Goal: Task Accomplishment & Management: Manage account settings

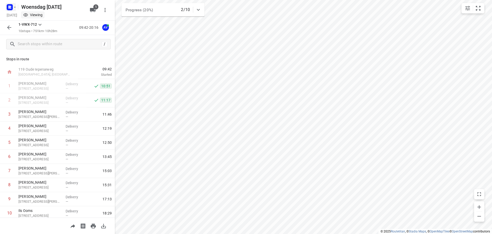
click at [15, 7] on icon "button" at bounding box center [15, 7] width 2 height 1
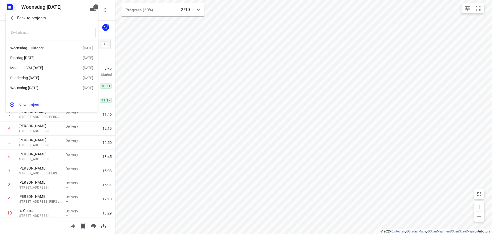
click at [47, 66] on div "Maandag VM [DATE]" at bounding box center [39, 68] width 59 height 4
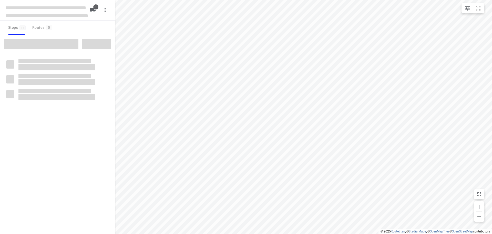
type input "distance"
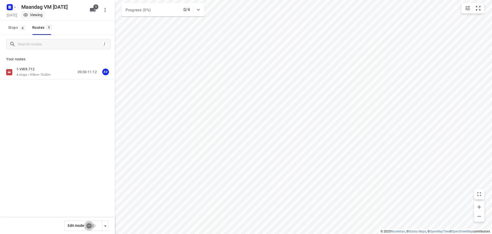
click at [92, 225] on input "checkbox" at bounding box center [88, 226] width 29 height 10
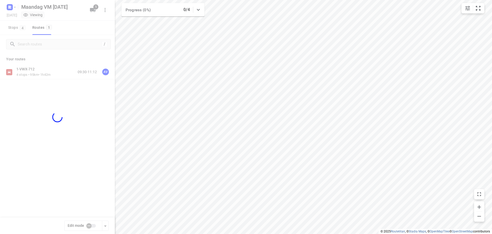
checkbox input "true"
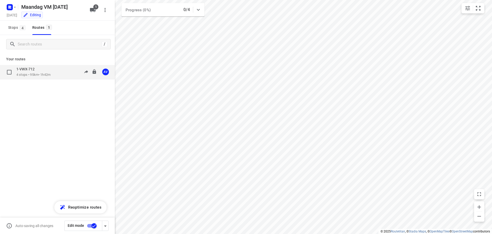
click at [63, 72] on div "1-VWX-712 4 stops • 95km • 1h42m 09:30-11:12 AV" at bounding box center [65, 72] width 98 height 11
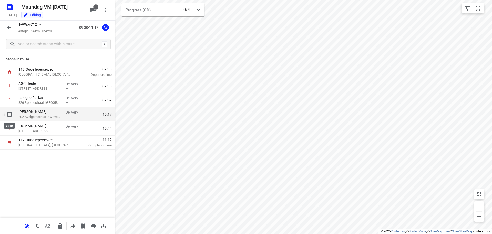
click at [8, 114] on input "checkbox" at bounding box center [9, 114] width 10 height 10
checkbox input "true"
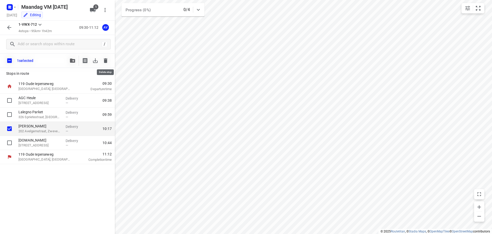
click at [105, 59] on icon "button" at bounding box center [106, 60] width 4 height 5
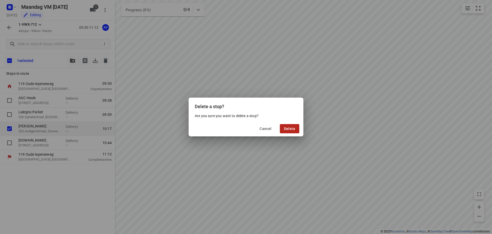
click at [292, 128] on span "Delete" at bounding box center [289, 128] width 11 height 4
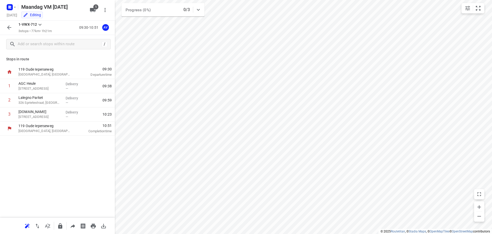
click at [10, 26] on icon "button" at bounding box center [9, 27] width 6 height 6
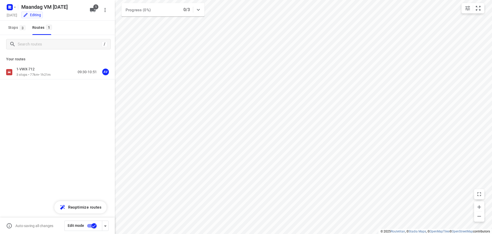
click at [90, 225] on input "checkbox" at bounding box center [94, 226] width 29 height 10
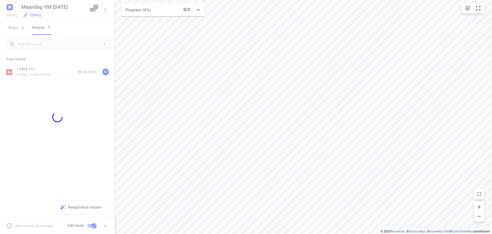
checkbox input "false"
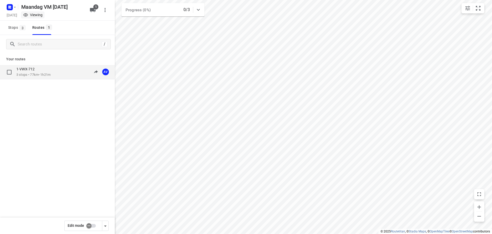
click at [44, 71] on div "1-VWX-712" at bounding box center [33, 70] width 34 height 6
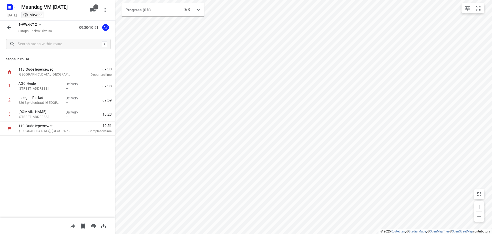
click at [9, 26] on icon "button" at bounding box center [9, 27] width 4 height 4
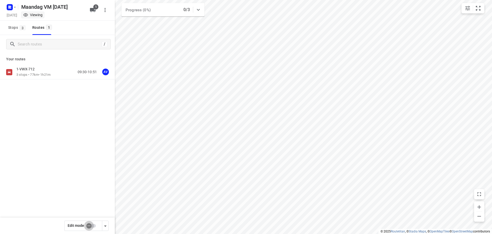
click at [93, 226] on input "checkbox" at bounding box center [88, 226] width 29 height 10
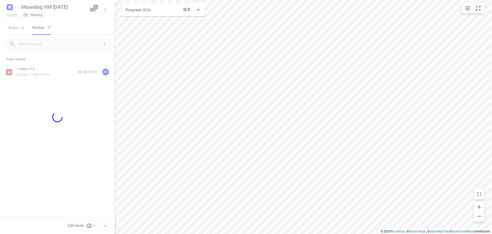
checkbox input "true"
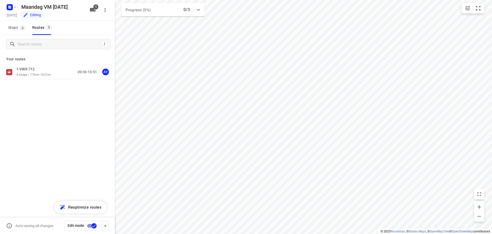
click at [57, 73] on div "1-VWX-712 3 stops • 77km • 1h21m 09:30-10:51 AV" at bounding box center [65, 72] width 98 height 11
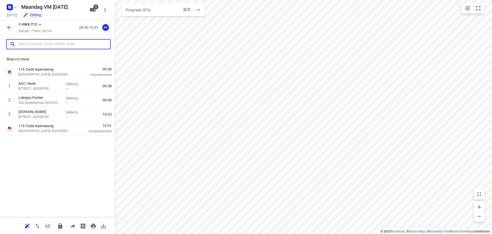
drag, startPoint x: 70, startPoint y: 44, endPoint x: 71, endPoint y: 41, distance: 4.0
click at [70, 44] on input "text" at bounding box center [64, 44] width 92 height 8
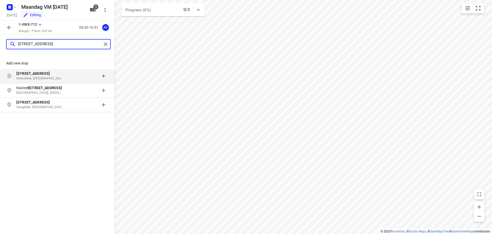
type input "[STREET_ADDRESS]"
click at [46, 76] on p "Roeselare, [GEOGRAPHIC_DATA]" at bounding box center [39, 78] width 47 height 5
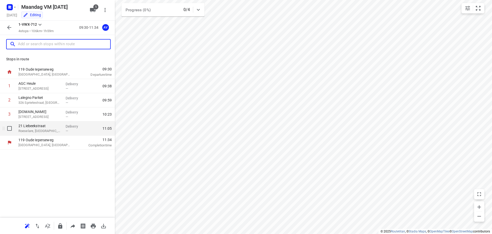
click at [44, 130] on p "Roeselare, [GEOGRAPHIC_DATA]" at bounding box center [39, 130] width 43 height 5
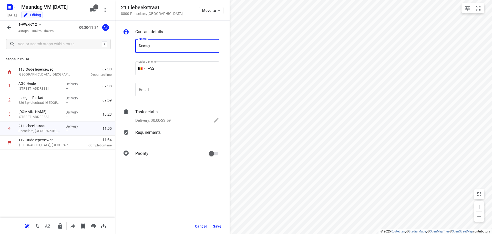
type input "Decruy-F.&CO"
click at [171, 68] on input "+32" at bounding box center [177, 68] width 84 height 14
click at [163, 118] on p "Delivery, 00:00-23:59" at bounding box center [152, 120] width 35 height 6
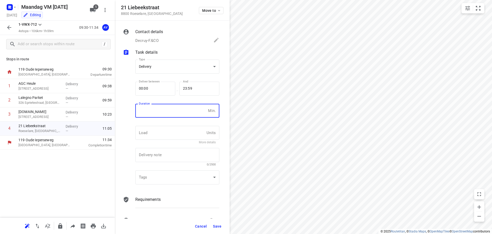
click at [166, 110] on input "number" at bounding box center [170, 111] width 71 height 14
type input "1"
click at [217, 227] on span "Save" at bounding box center [217, 226] width 8 height 4
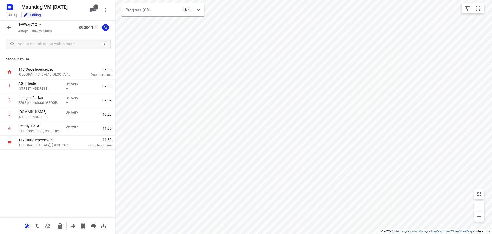
click at [7, 27] on icon "button" at bounding box center [9, 27] width 6 height 6
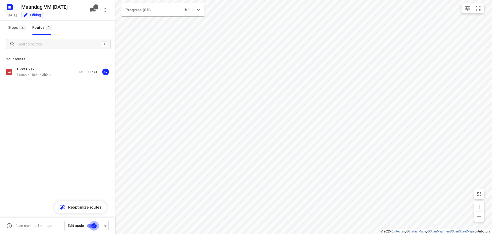
click at [89, 224] on input "checkbox" at bounding box center [94, 226] width 29 height 10
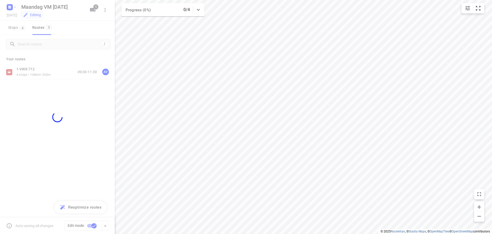
checkbox input "false"
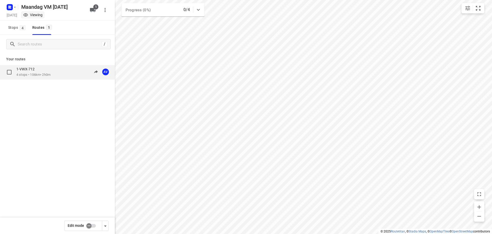
click at [60, 73] on div "1-VWX-712 4 stops • 106km • 2h0m 09:30-11:30 AV" at bounding box center [65, 72] width 98 height 11
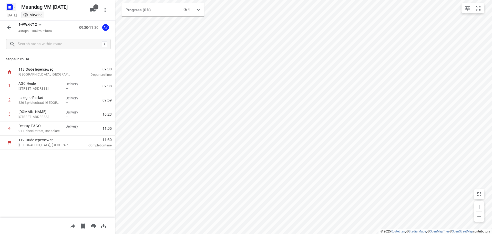
click at [15, 7] on icon "button" at bounding box center [15, 7] width 4 height 4
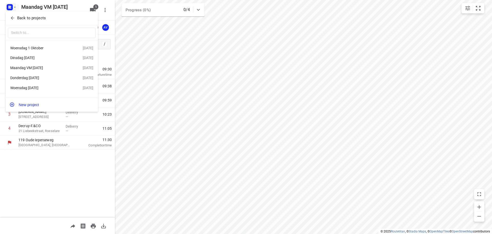
click at [42, 57] on div "Dinsdag [DATE]" at bounding box center [39, 58] width 59 height 4
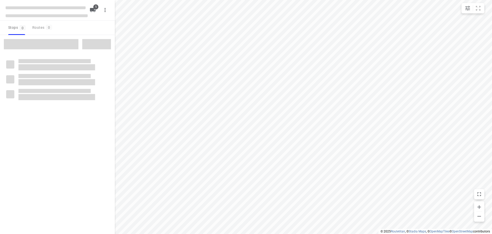
type input "distance"
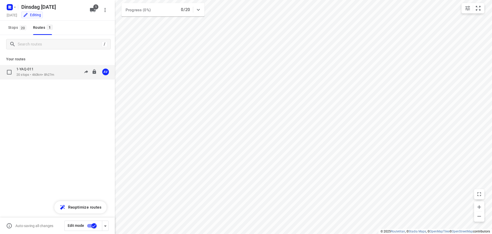
click at [58, 72] on div "1-YAQ-011 20 stops • 460km • 8h27m 09:00-17:27 AV" at bounding box center [65, 72] width 98 height 11
